Goal: Book appointment/travel/reservation

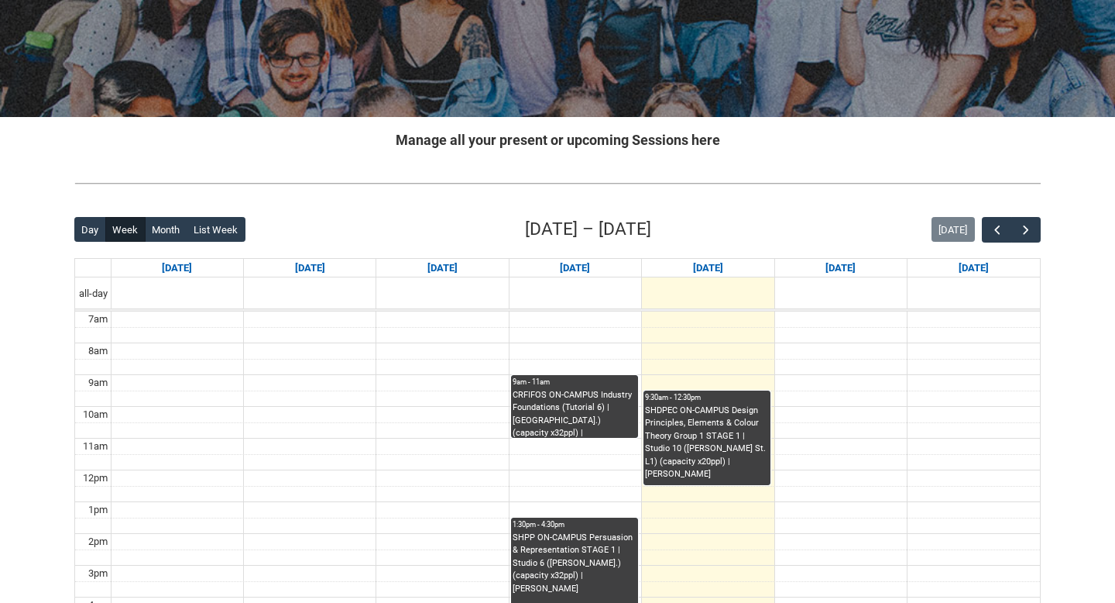
scroll to position [194, 0]
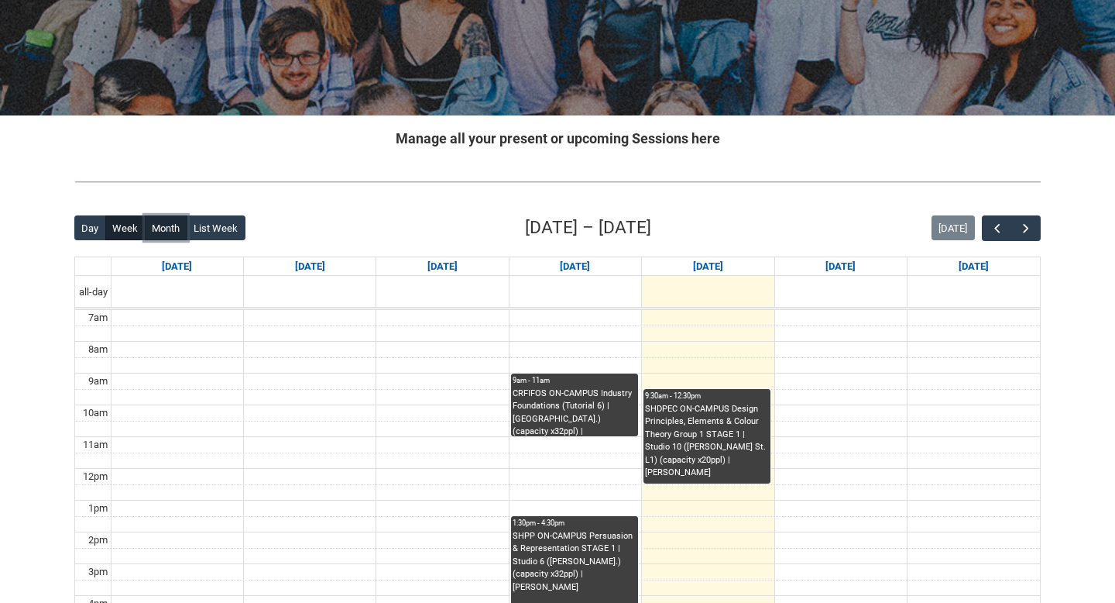
click at [157, 229] on button "Month" at bounding box center [166, 227] width 43 height 25
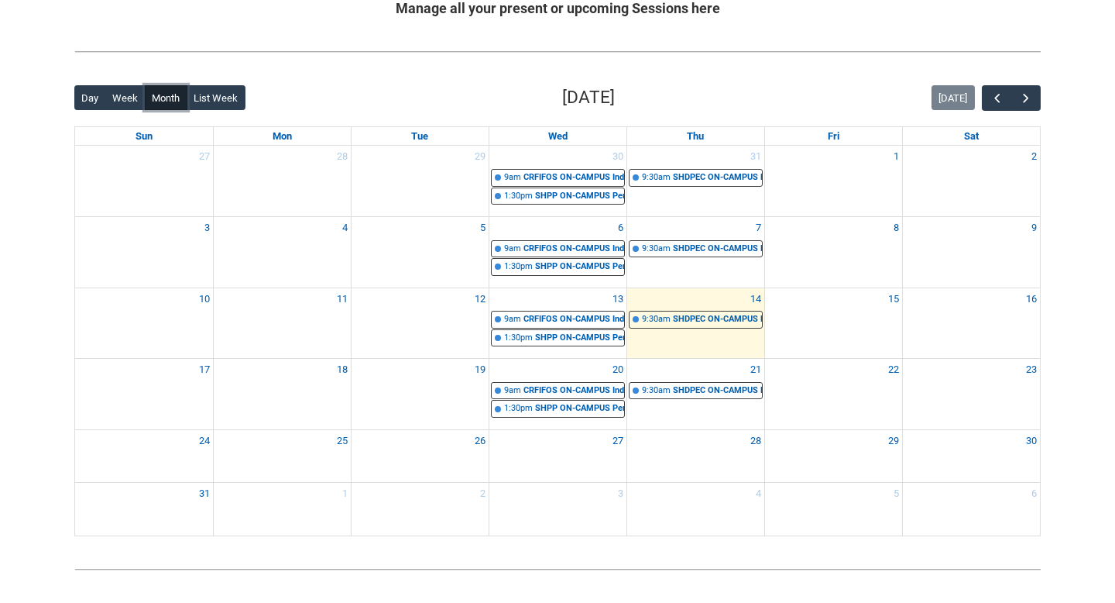
scroll to position [326, 0]
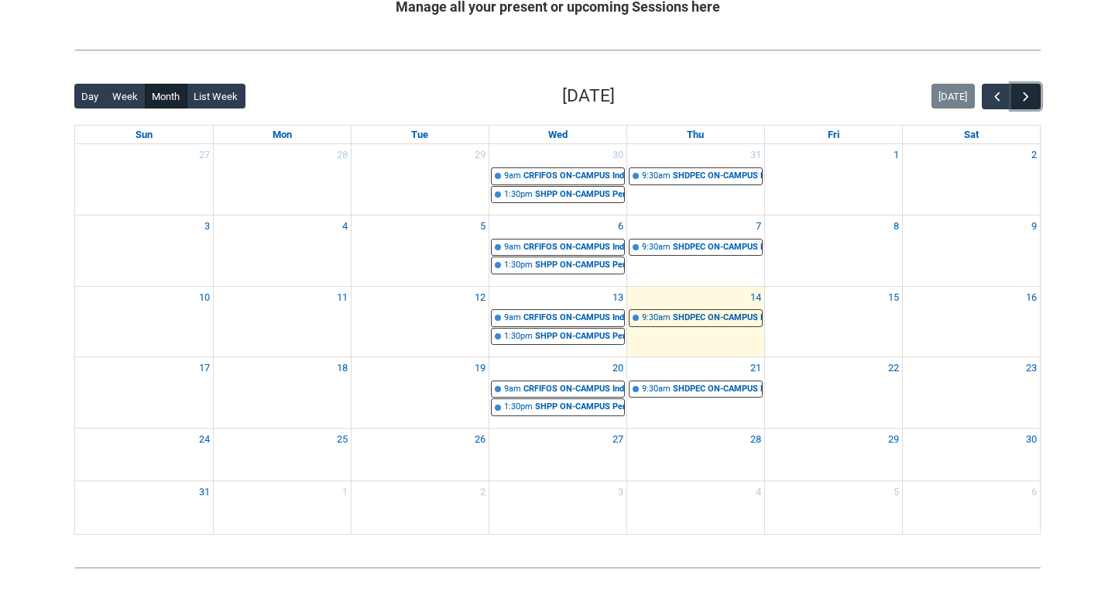
click at [1025, 104] on span "button" at bounding box center [1025, 96] width 15 height 15
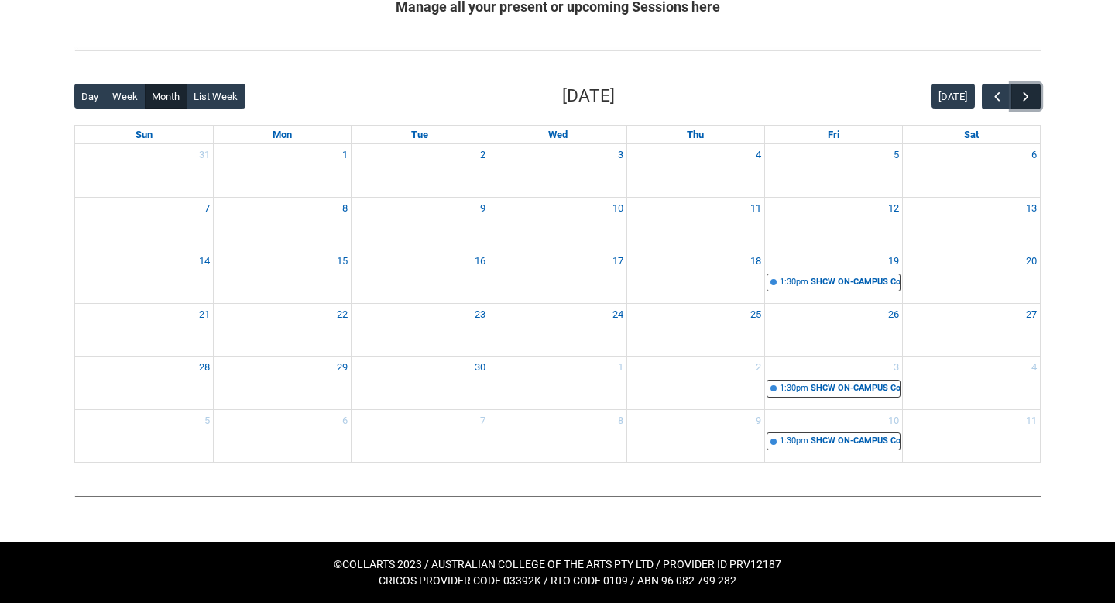
click at [1025, 94] on span "button" at bounding box center [1025, 96] width 15 height 15
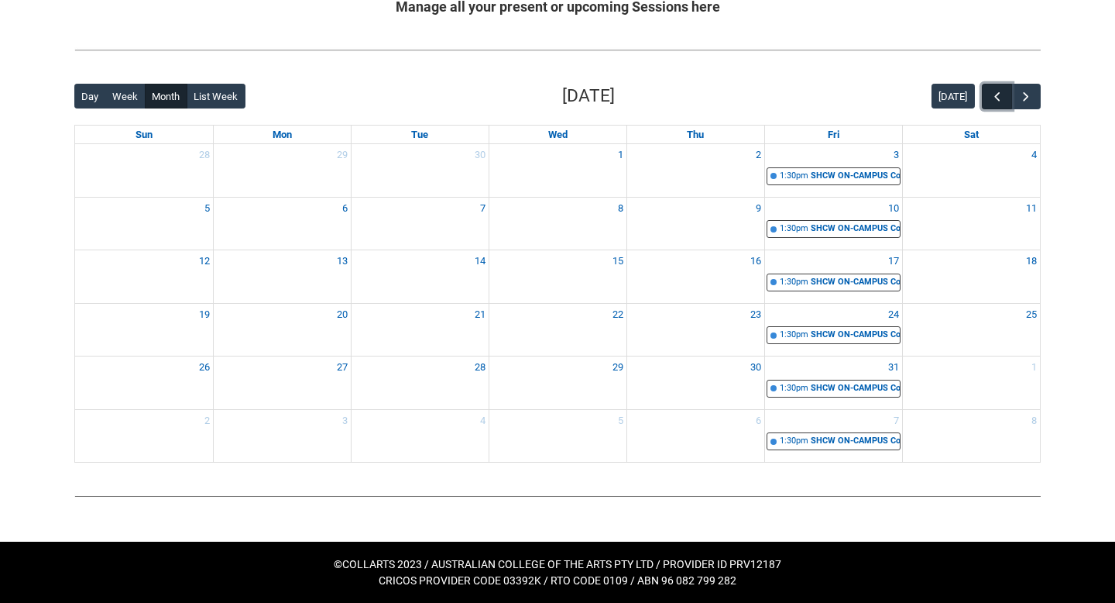
click at [1001, 95] on span "button" at bounding box center [997, 96] width 15 height 15
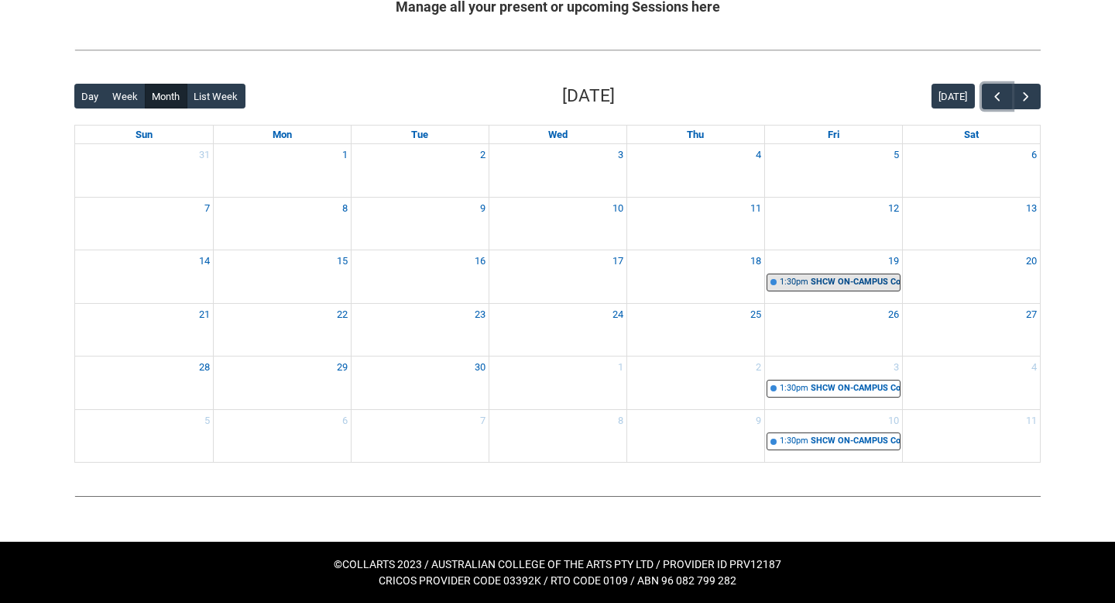
click at [839, 276] on div "SHCW ON-CAMPUS Copywriting | Studio 10 ([PERSON_NAME]. L1) (capacity x20ppl) | …" at bounding box center [855, 282] width 89 height 13
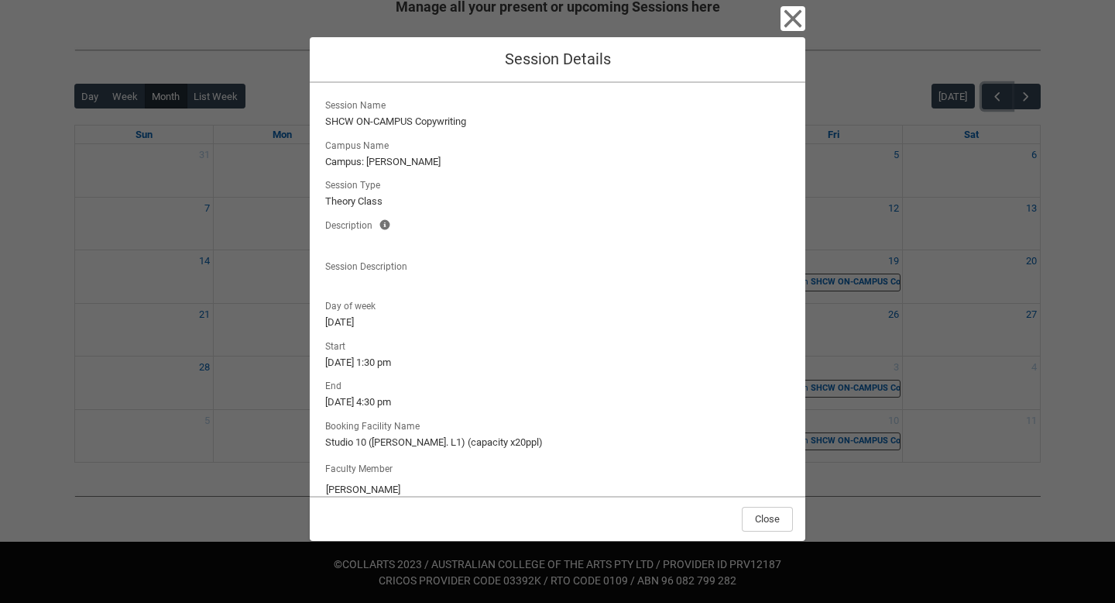
scroll to position [23, 0]
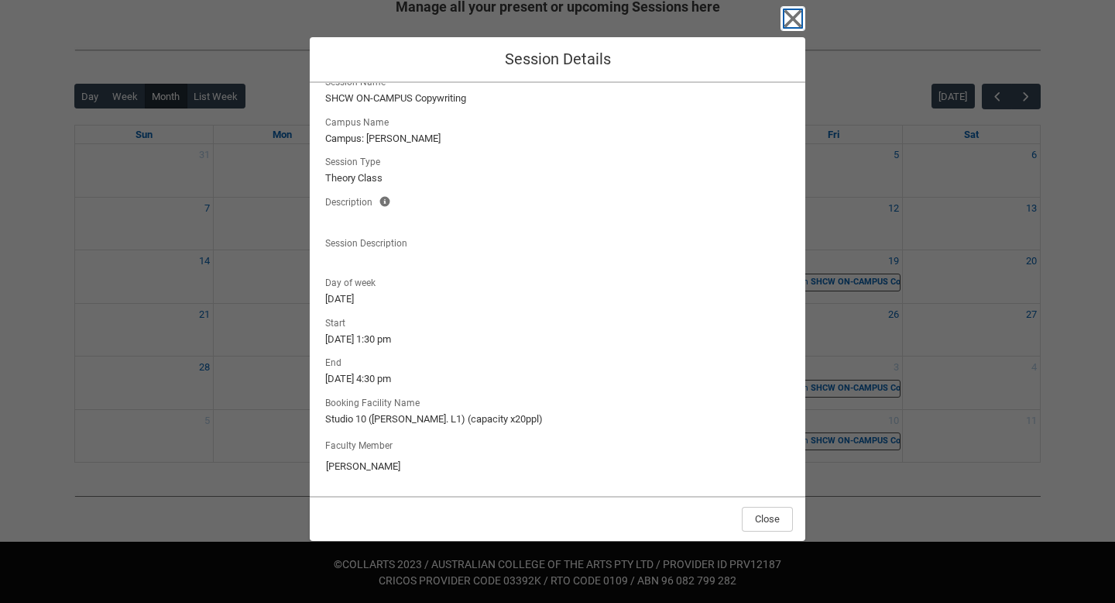
click at [792, 23] on icon "button" at bounding box center [793, 18] width 25 height 25
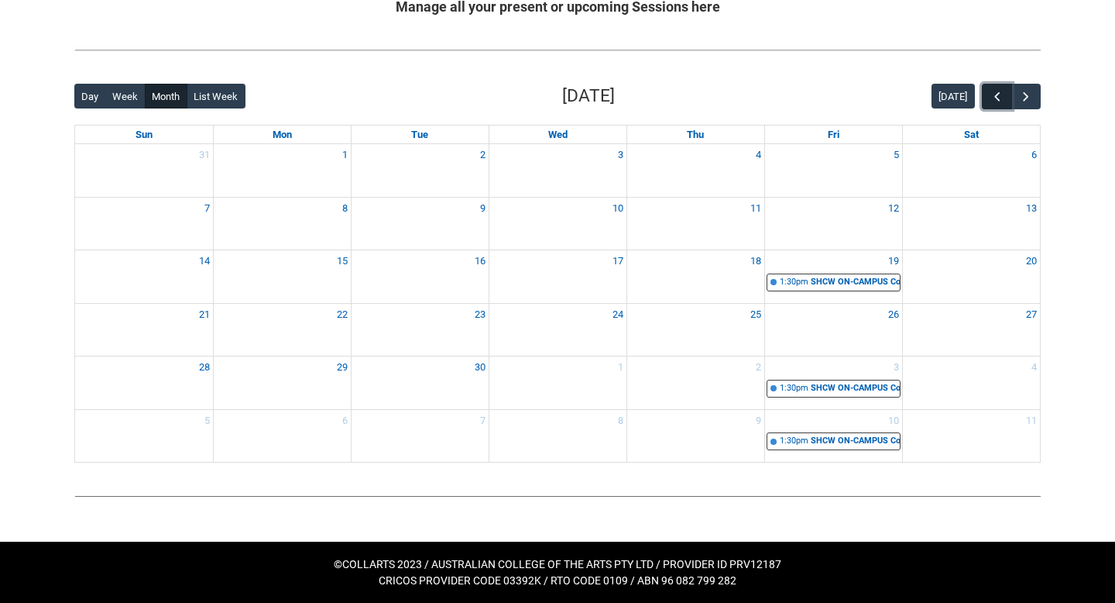
click at [993, 97] on span "button" at bounding box center [997, 96] width 15 height 15
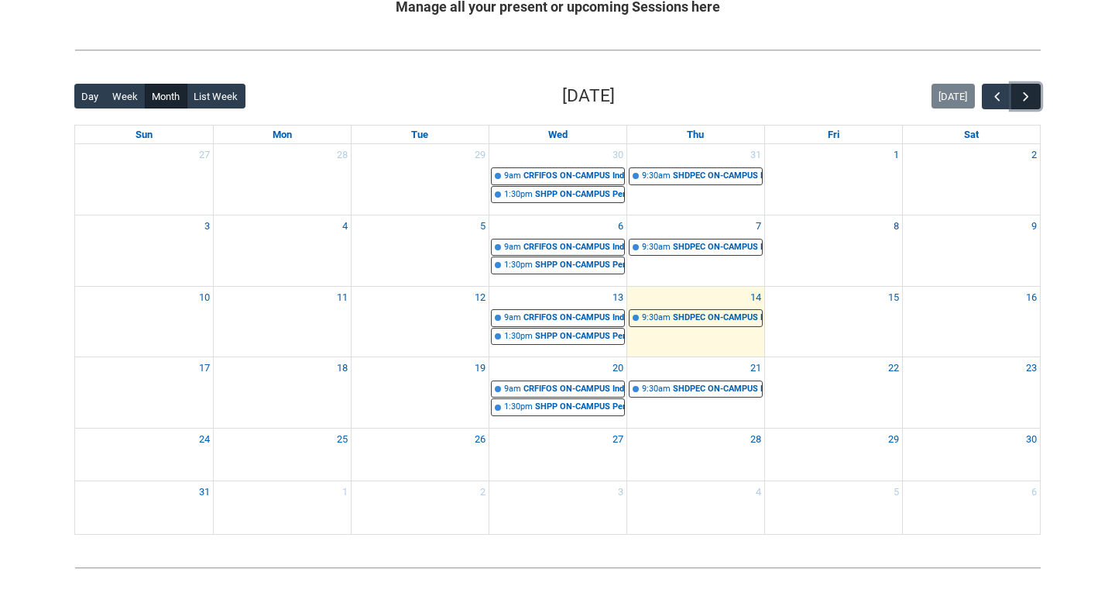
click at [1032, 101] on span "button" at bounding box center [1025, 96] width 15 height 15
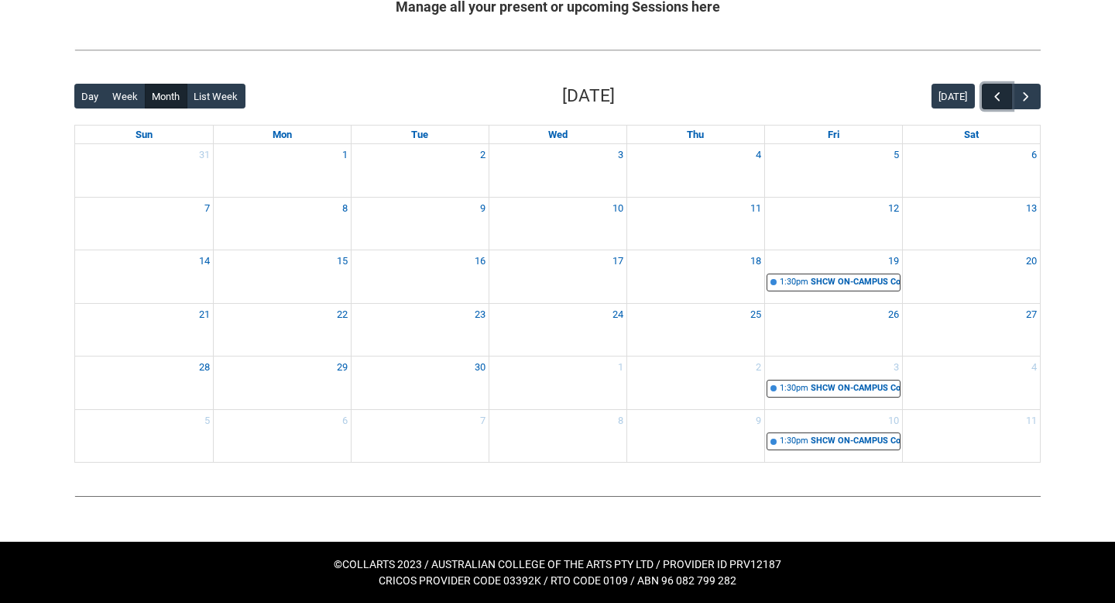
click at [991, 95] on span "button" at bounding box center [997, 96] width 15 height 15
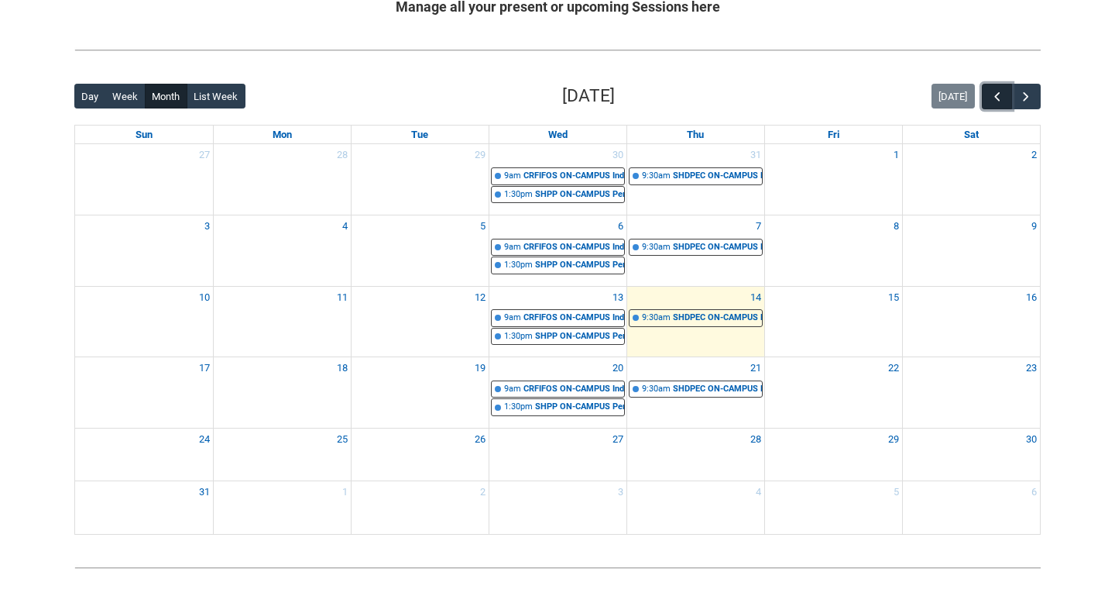
click at [1002, 89] on span "button" at bounding box center [997, 96] width 15 height 15
